Goal: Navigation & Orientation: Find specific page/section

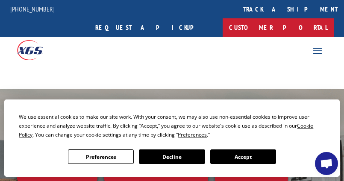
click at [298, 18] on link "Customer Portal" at bounding box center [277, 27] width 111 height 18
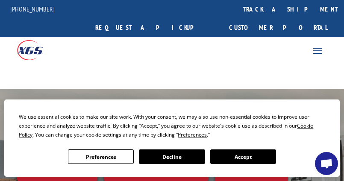
click at [318, 44] on span at bounding box center [317, 51] width 14 height 14
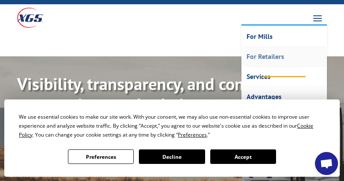
scroll to position [33, 0]
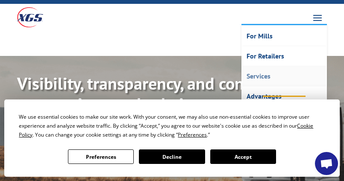
click at [261, 66] on link "Services" at bounding box center [284, 76] width 84 height 20
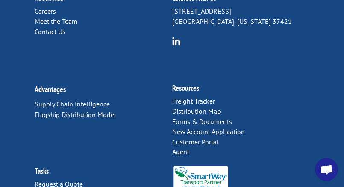
scroll to position [1182, 0]
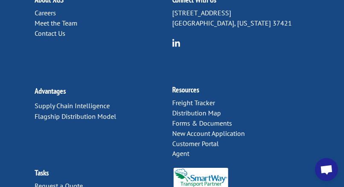
click at [195, 140] on link "Customer Portal" at bounding box center [195, 144] width 47 height 9
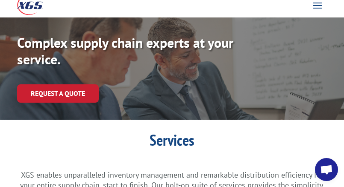
scroll to position [0, 0]
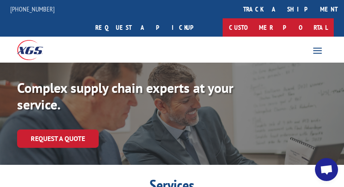
click at [316, 18] on link "Customer Portal" at bounding box center [277, 27] width 111 height 18
